Goal: Navigation & Orientation: Find specific page/section

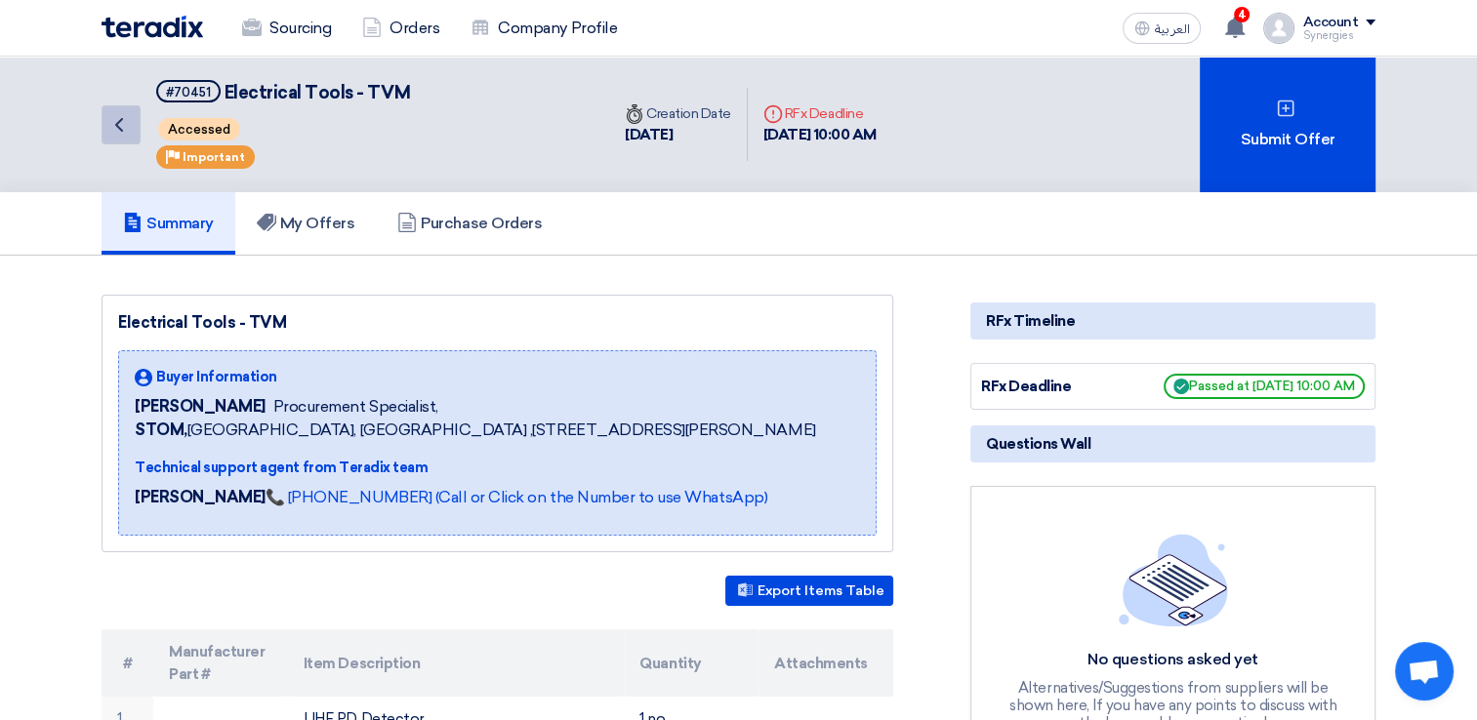
click at [117, 131] on icon "Back" at bounding box center [118, 124] width 23 height 23
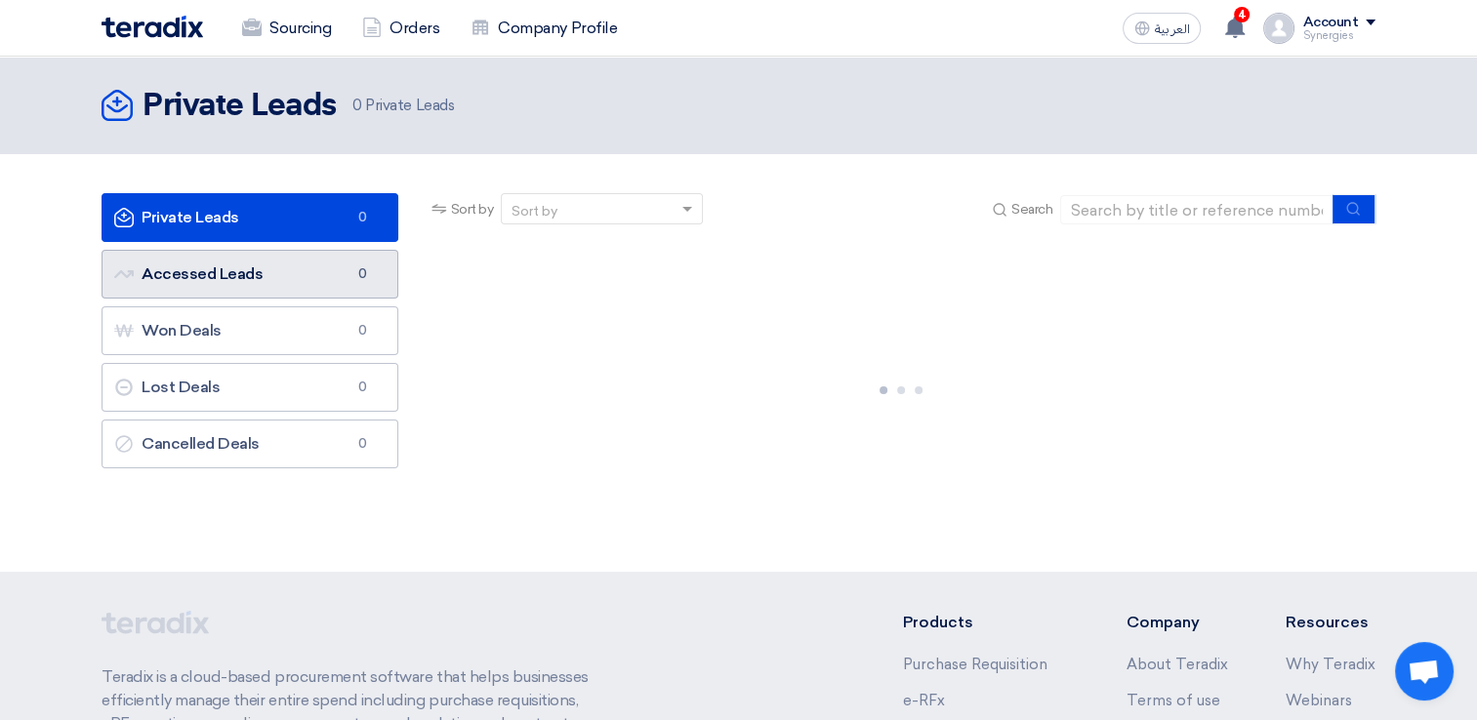
click at [215, 279] on link "Accessed Leads Accessed Leads 0" at bounding box center [250, 274] width 297 height 49
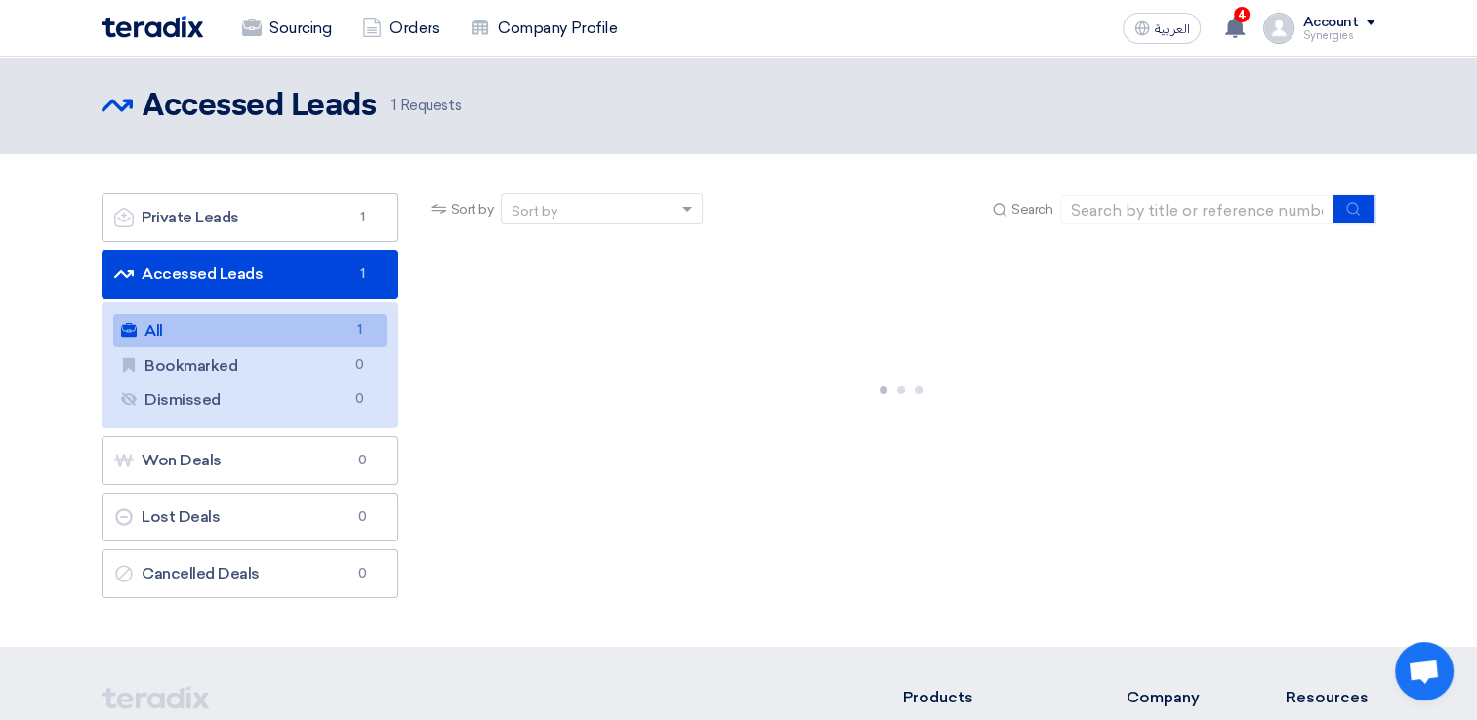
click at [202, 330] on link "All All 1" at bounding box center [249, 330] width 273 height 33
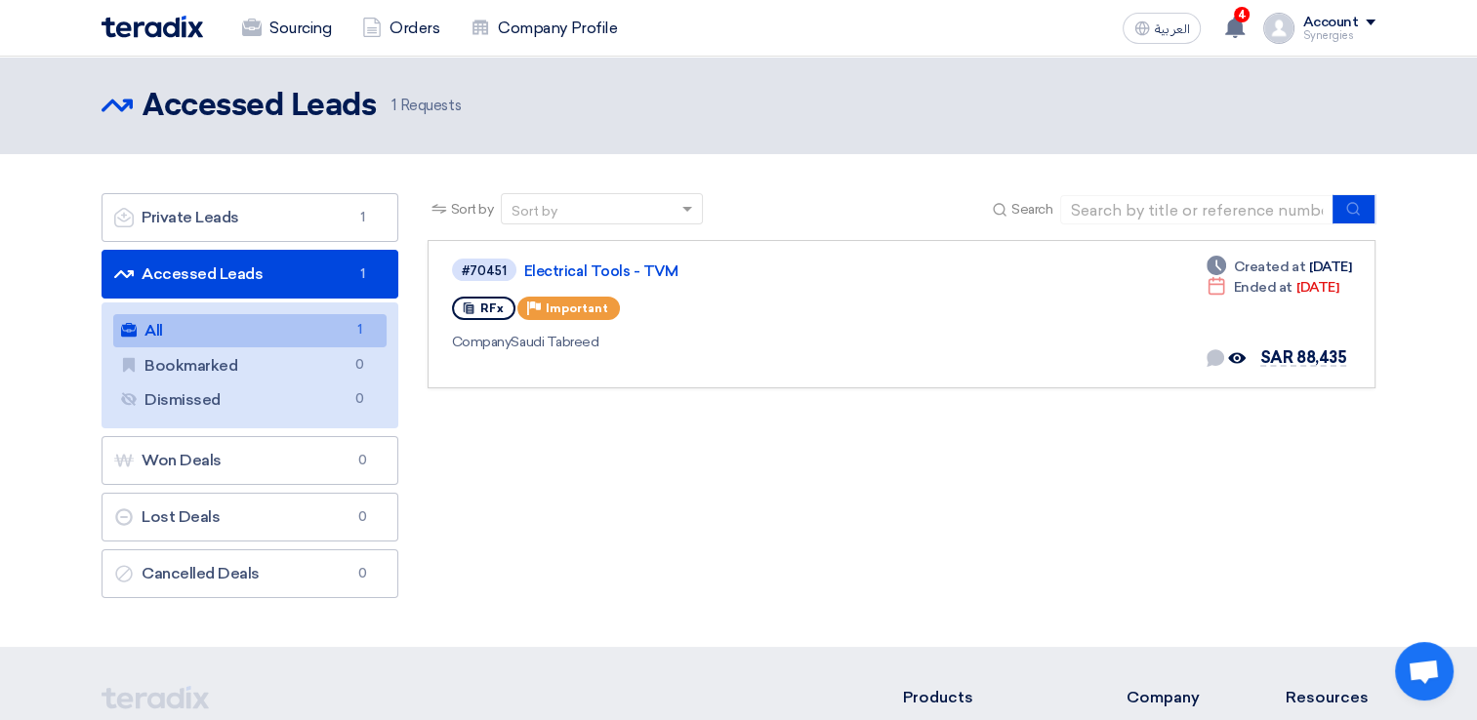
click at [141, 336] on link "All All 1" at bounding box center [249, 330] width 273 height 33
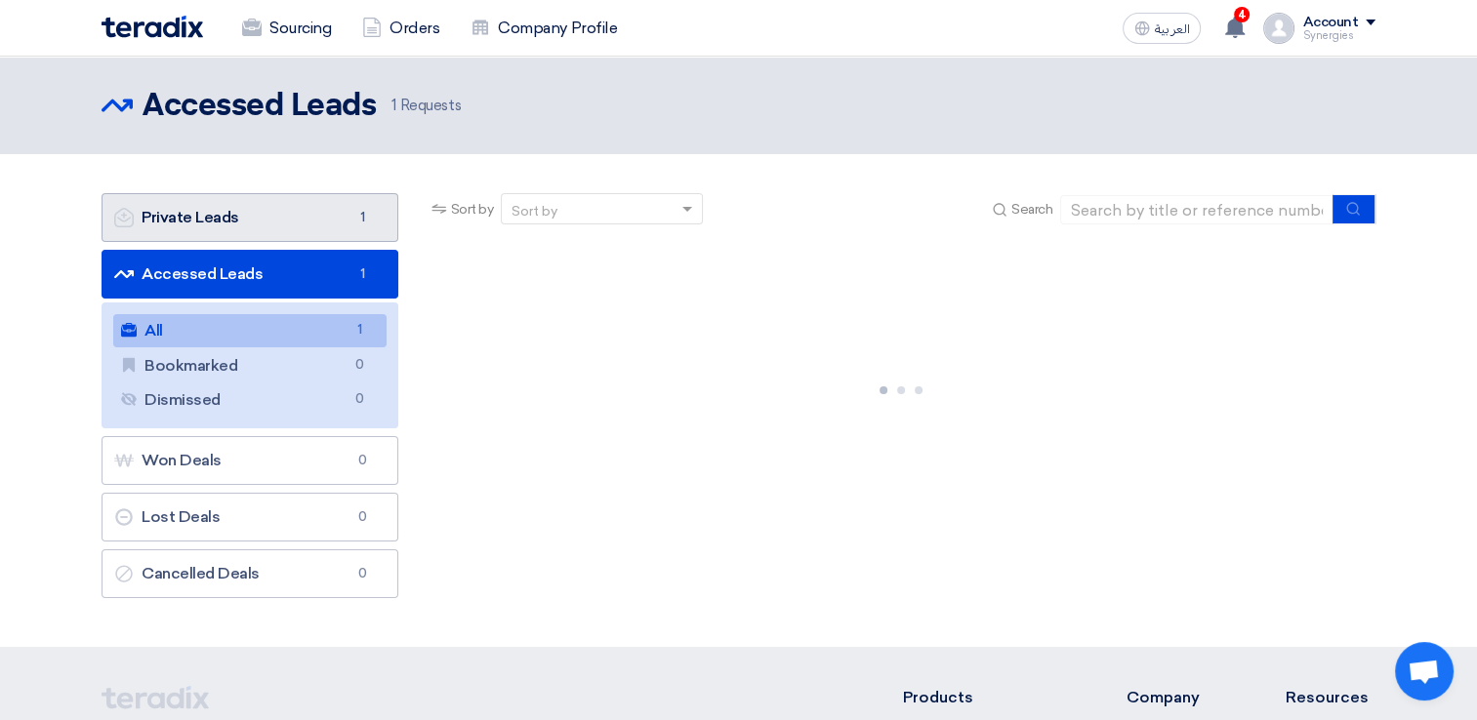
click at [223, 215] on link "Private Leads Private Leads 1" at bounding box center [250, 217] width 297 height 49
